Goal: Task Accomplishment & Management: Use online tool/utility

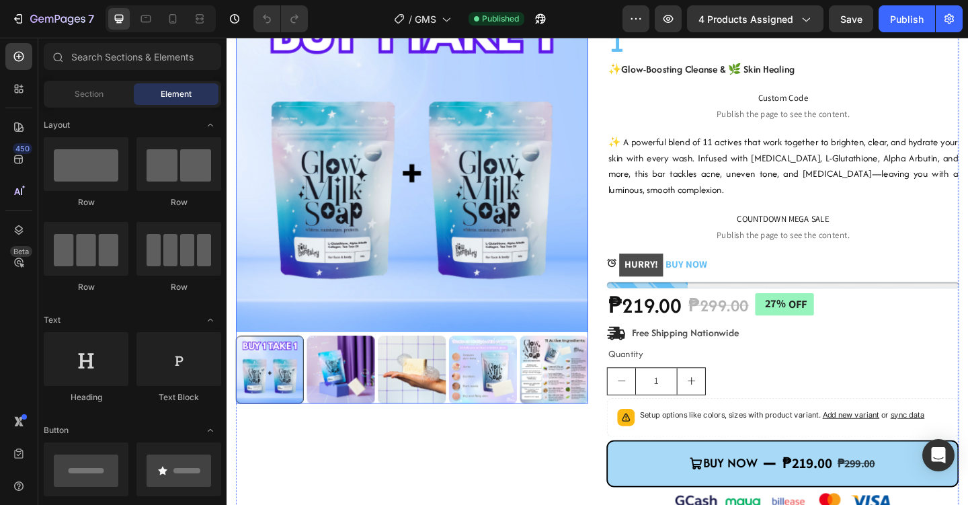
scroll to position [105, 0]
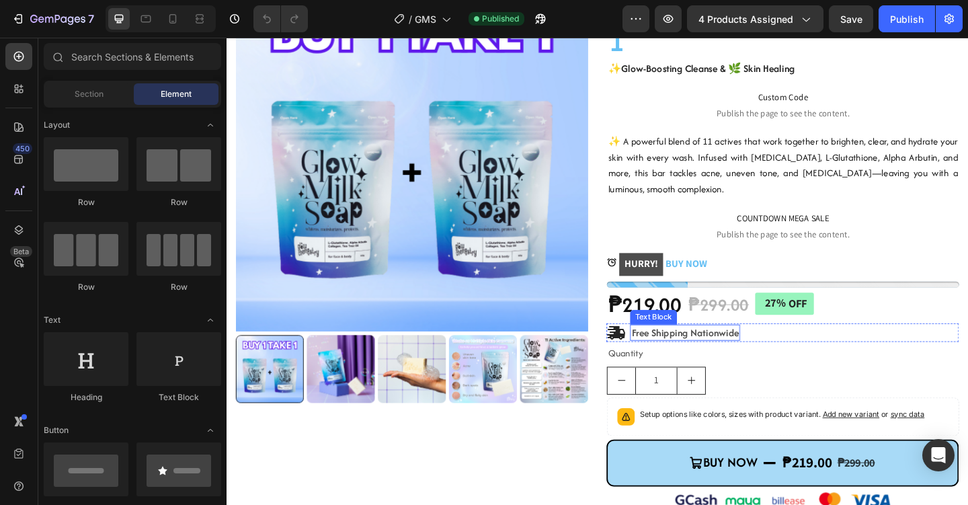
click at [761, 362] on p "Free Shipping Nationwide" at bounding box center [725, 358] width 117 height 15
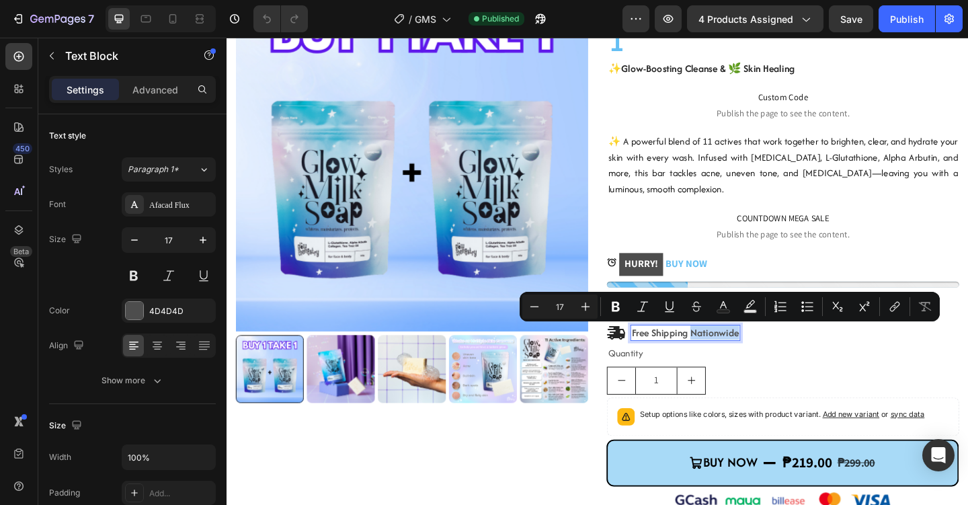
click at [771, 364] on p "Free Shipping Nationwide" at bounding box center [725, 358] width 117 height 15
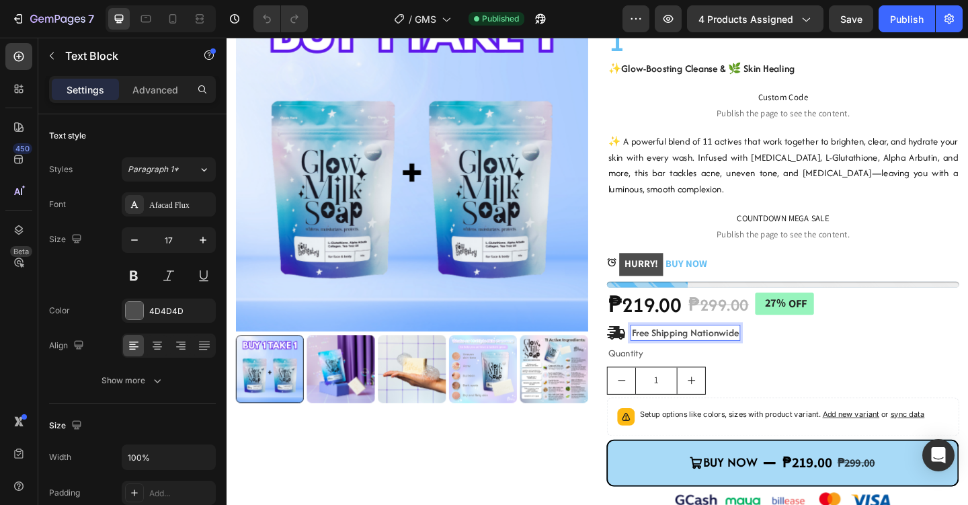
click at [778, 361] on p "Free Shipping Nationwide" at bounding box center [725, 358] width 117 height 15
click at [780, 359] on p "Free Shipping Nationwide" at bounding box center [725, 358] width 117 height 15
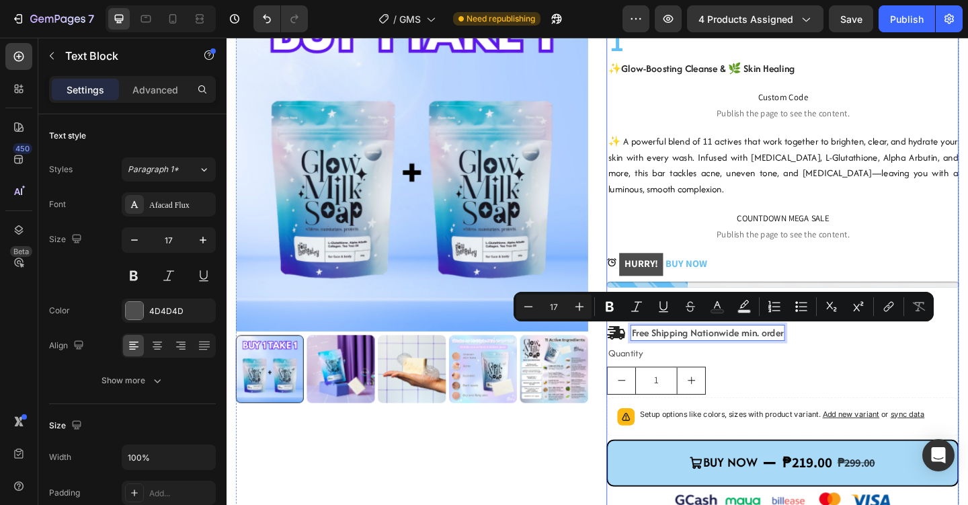
copy p "Free Shipping Nationwide min. order"
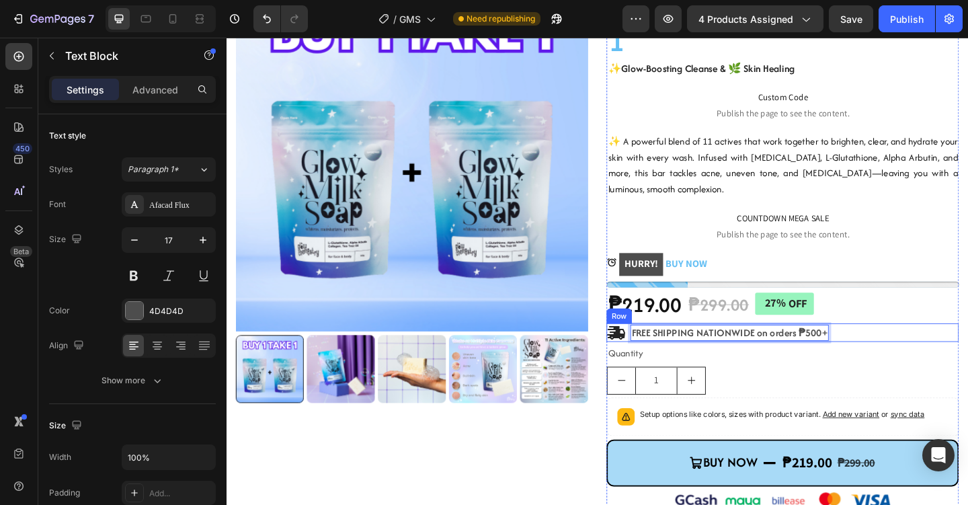
click at [947, 366] on div "Icon FREE SHIPPING NATIONWIDE on orders ₱500+ Text Block 0 Row" at bounding box center [831, 359] width 383 height 20
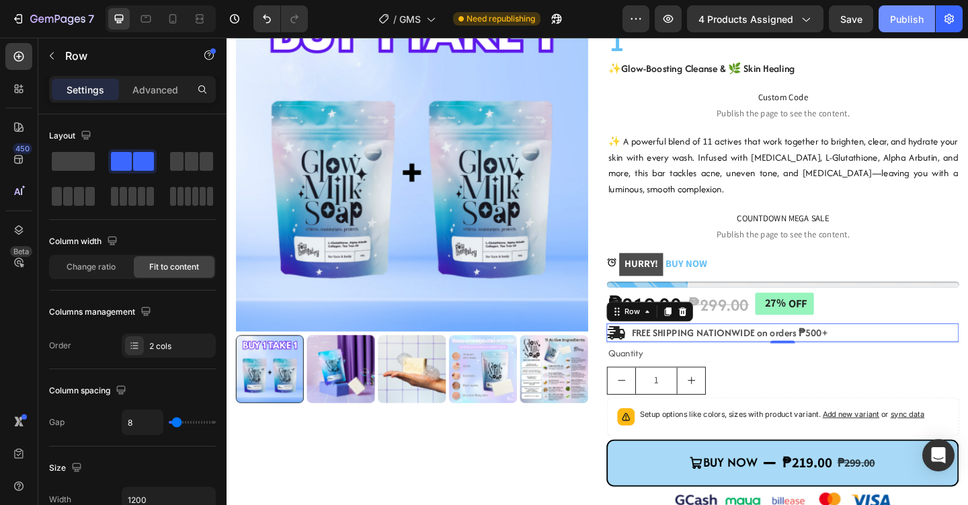
click at [897, 20] on div "Publish" at bounding box center [907, 19] width 34 height 14
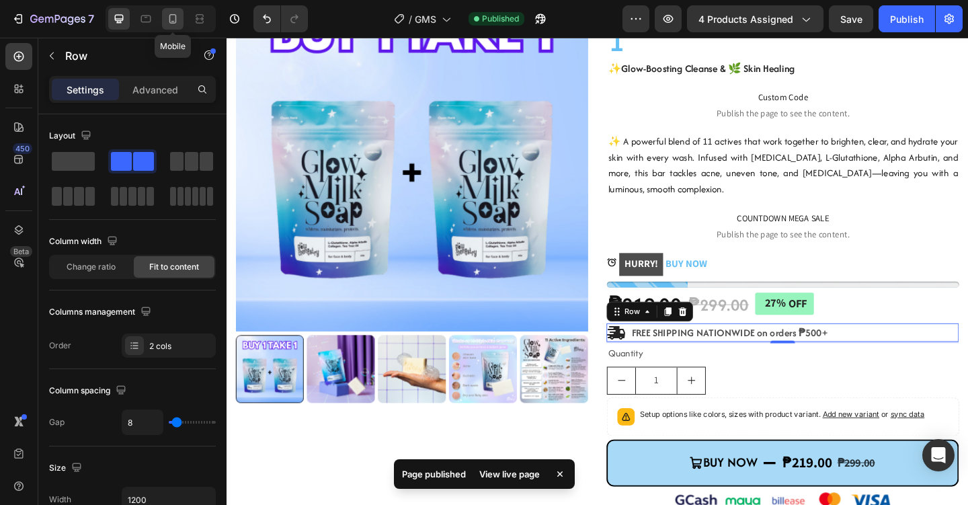
click at [180, 22] on div at bounding box center [173, 19] width 22 height 22
type input "100%"
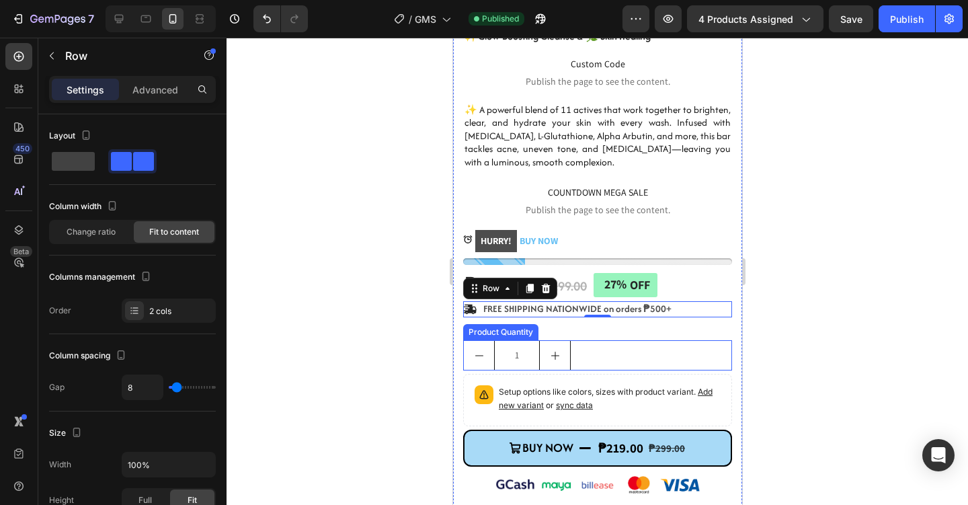
scroll to position [458, 0]
